Goal: Transaction & Acquisition: Book appointment/travel/reservation

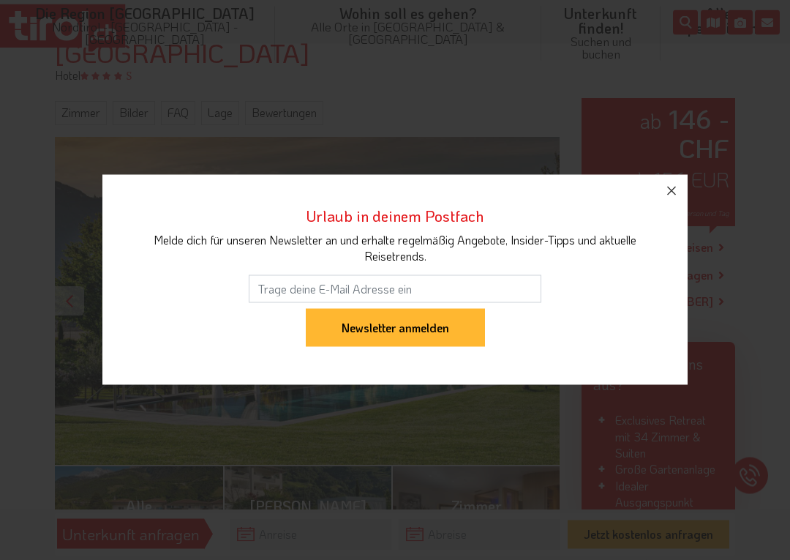
scroll to position [166, 0]
click at [675, 193] on icon "button" at bounding box center [672, 191] width 18 height 18
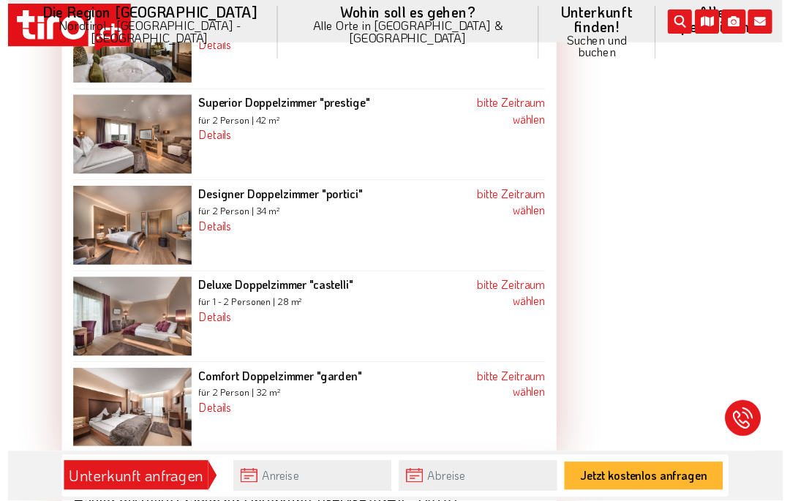
scroll to position [1967, 0]
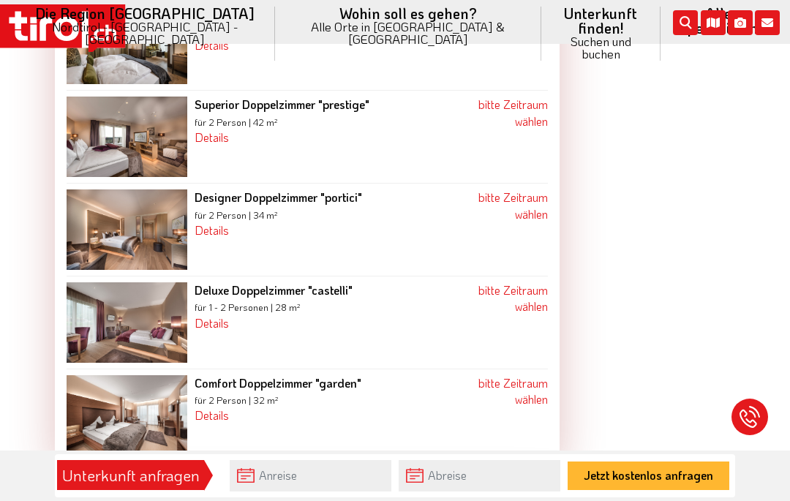
click at [509, 282] on link "bitte Zeitraum wählen" at bounding box center [512, 297] width 69 height 31
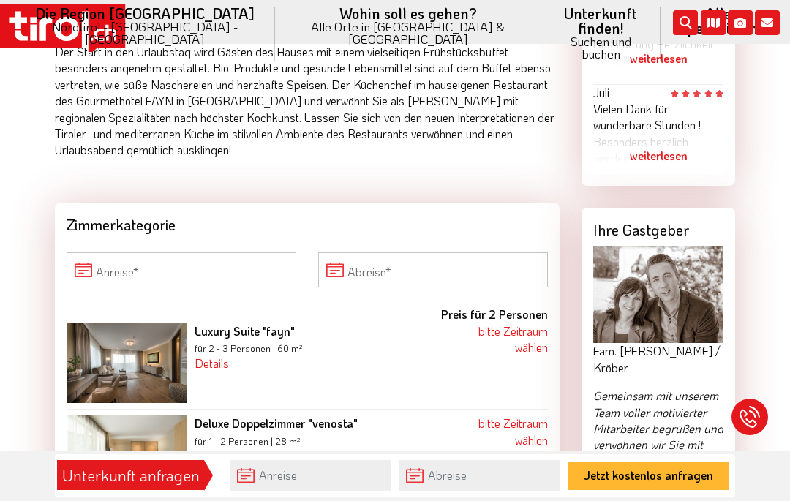
scroll to position [1369, 0]
click at [240, 253] on input "Anreise" at bounding box center [182, 270] width 230 height 35
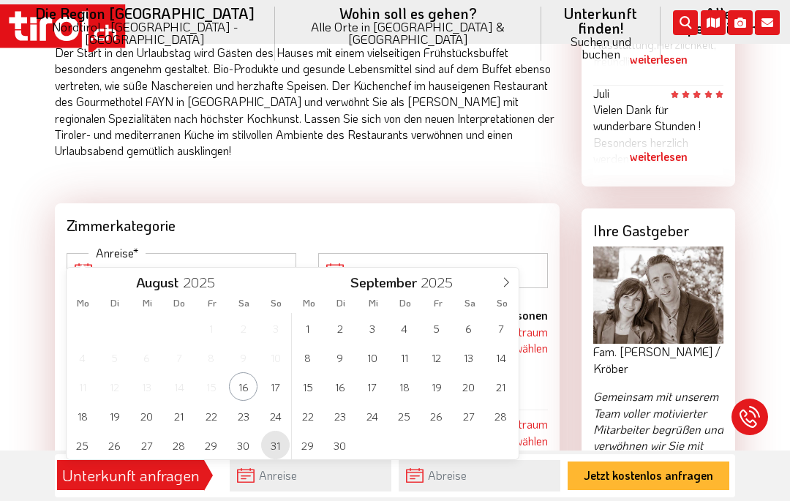
click at [276, 446] on span "31" at bounding box center [275, 445] width 29 height 29
click at [467, 322] on span "6" at bounding box center [468, 328] width 29 height 29
type input "[DATE]"
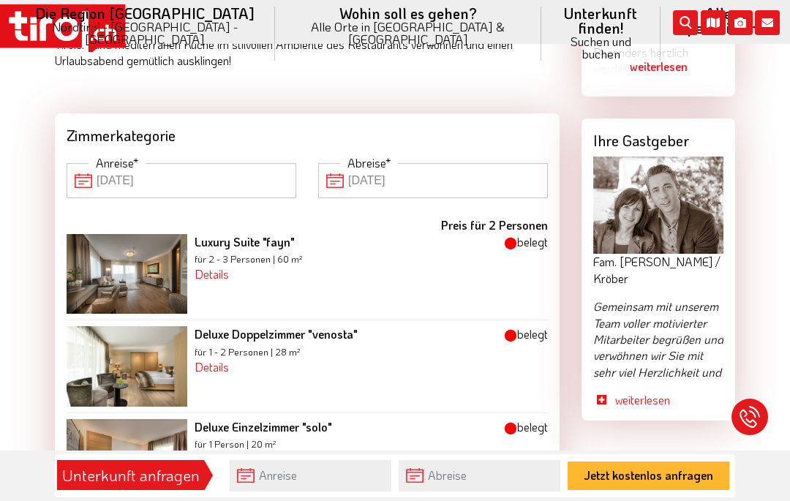
scroll to position [1459, 0]
click at [180, 164] on input "[DATE]" at bounding box center [182, 181] width 230 height 35
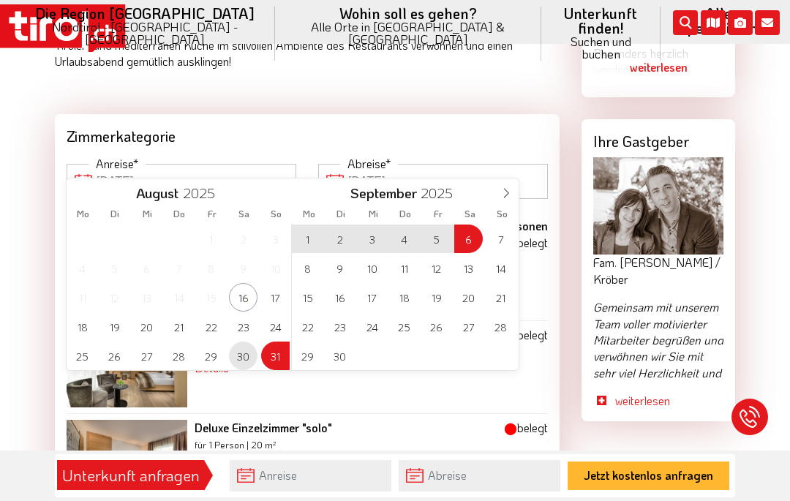
click at [242, 361] on span "30" at bounding box center [243, 356] width 29 height 29
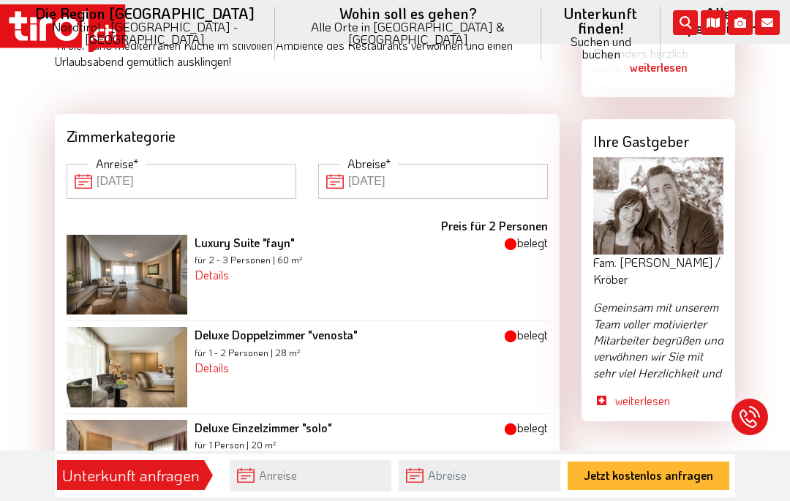
click at [486, 164] on input "[DATE]" at bounding box center [433, 181] width 230 height 35
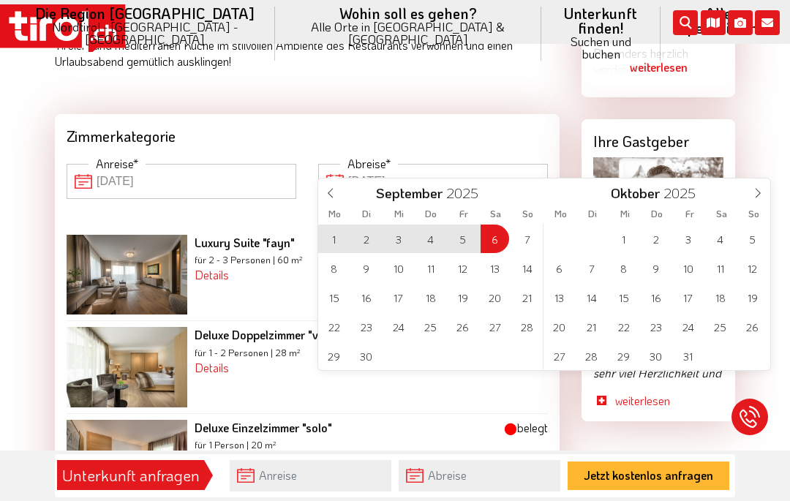
click at [467, 246] on span "5" at bounding box center [462, 239] width 29 height 29
type input "[DATE]"
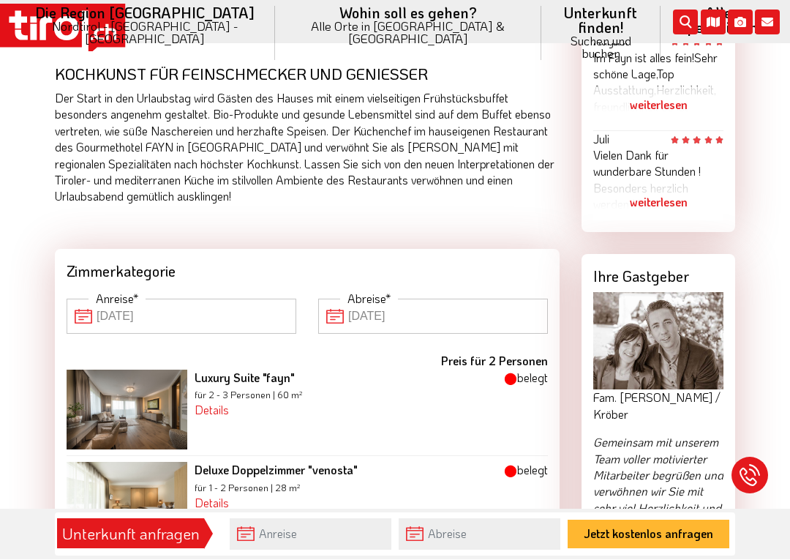
scroll to position [1324, 0]
click at [129, 298] on input "[DATE]" at bounding box center [182, 315] width 230 height 35
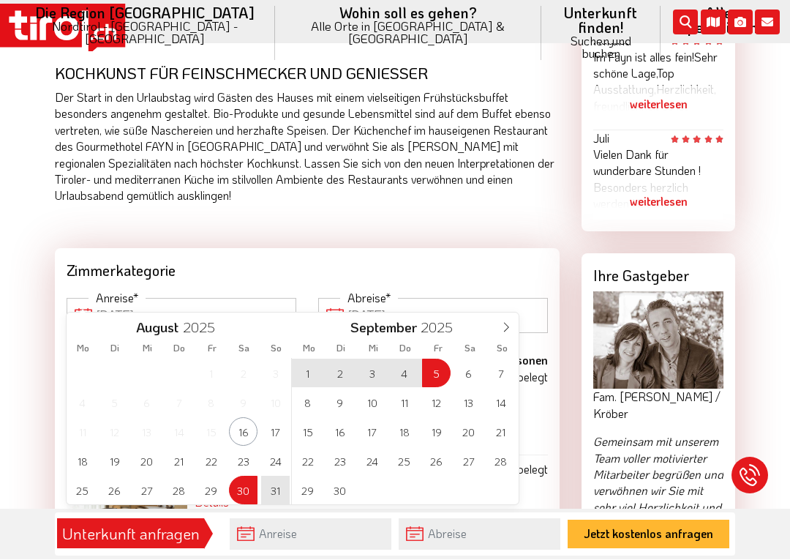
scroll to position [1325, 0]
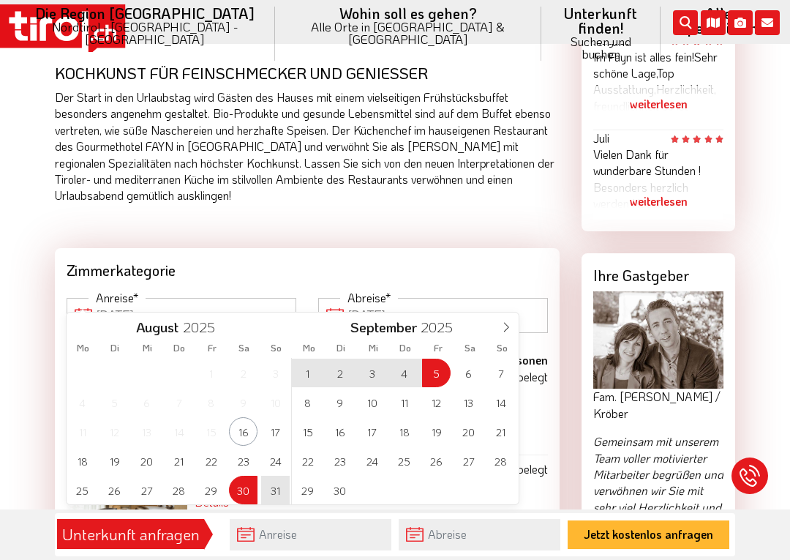
click at [315, 376] on span "1" at bounding box center [307, 372] width 29 height 29
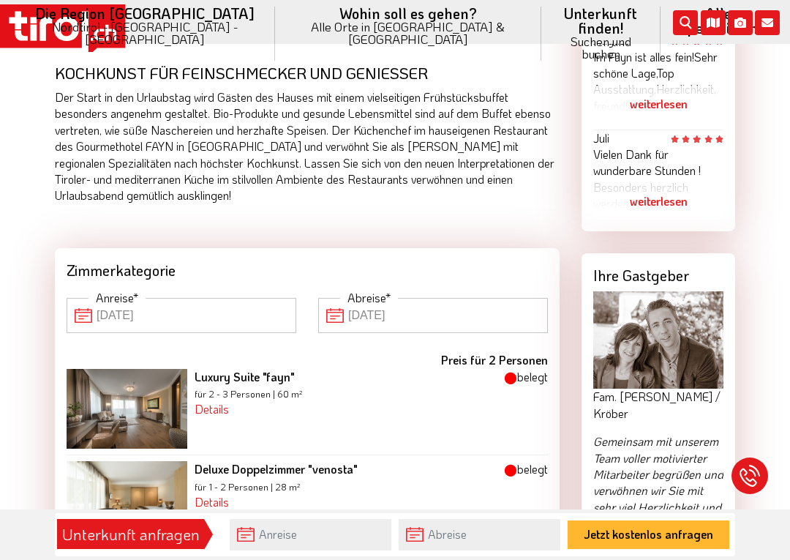
click at [501, 298] on input "[DATE]" at bounding box center [433, 315] width 230 height 35
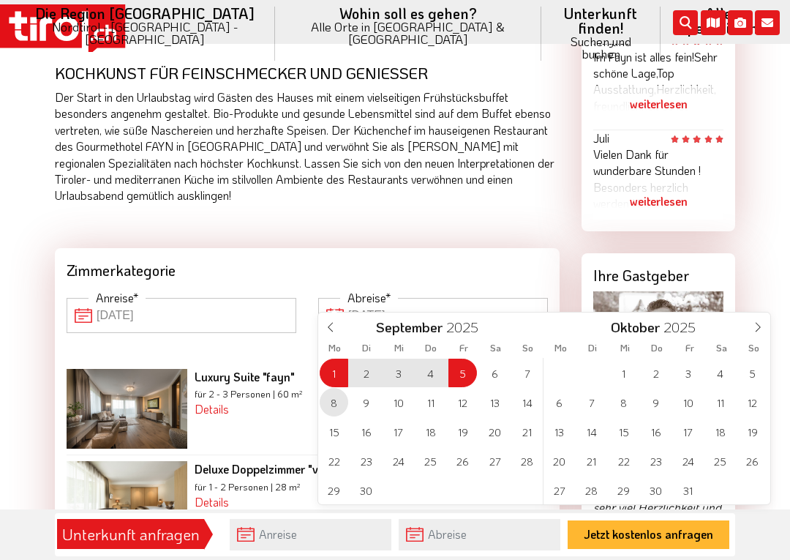
click at [334, 404] on span "8" at bounding box center [334, 402] width 29 height 29
type input "[DATE]"
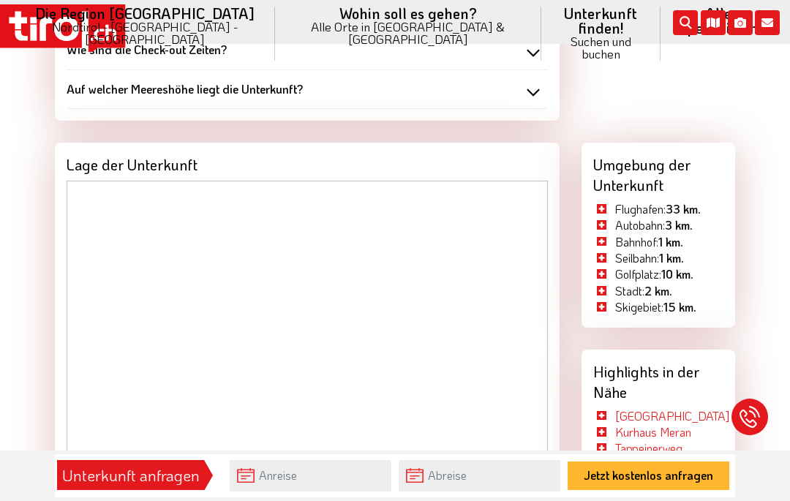
scroll to position [2716, 0]
